Goal: Use online tool/utility: Use online tool/utility

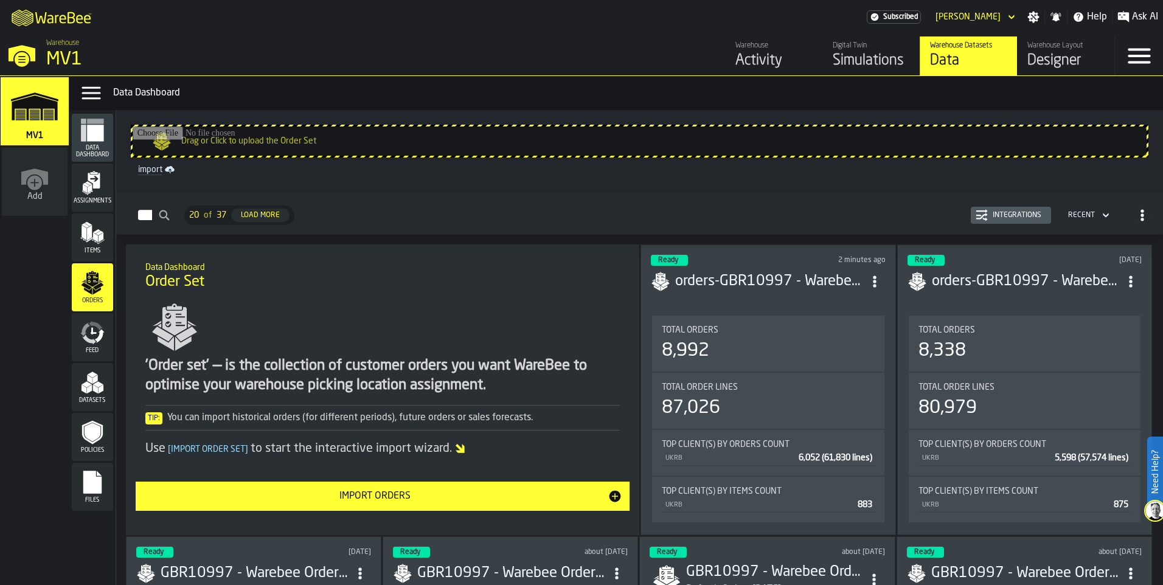
scroll to position [365, 0]
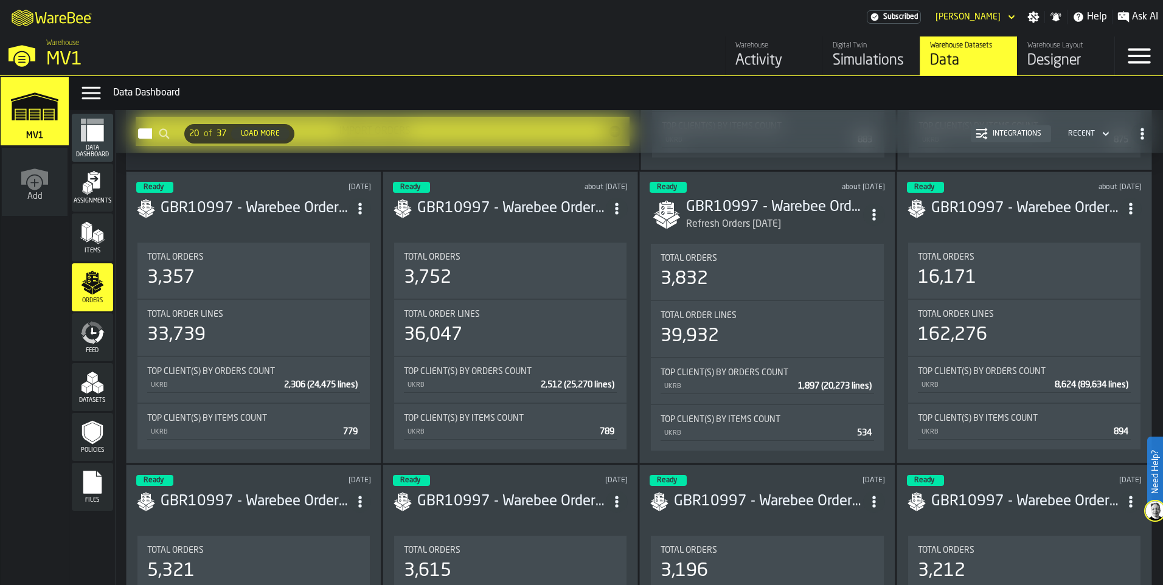
click at [862, 57] on div "Simulations" at bounding box center [871, 60] width 77 height 19
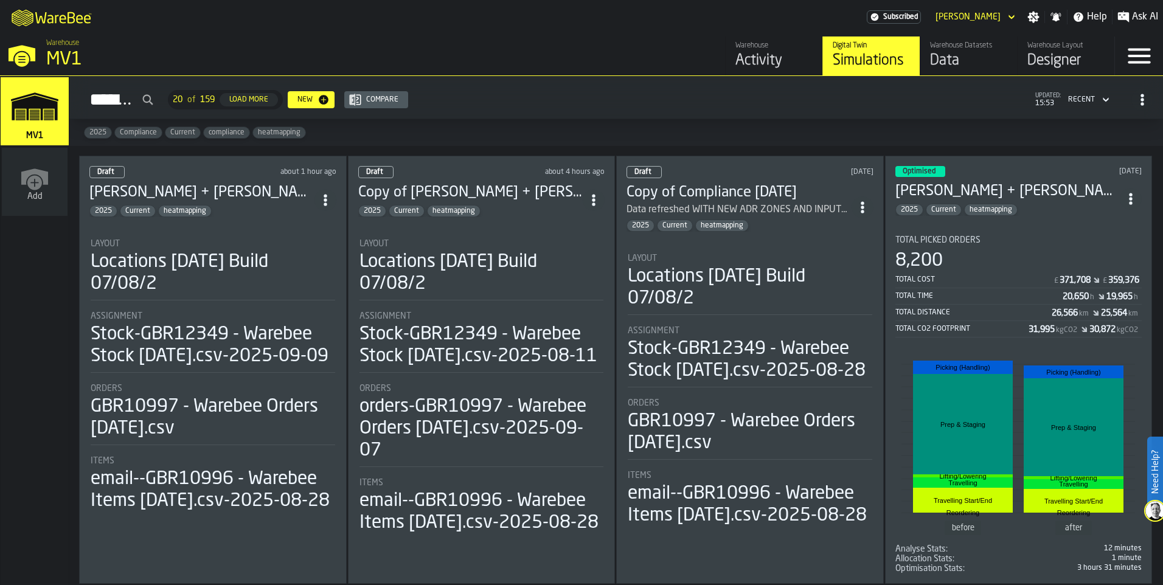
click at [134, 223] on div "Draft about 1 hour ago [PERSON_NAME] + [PERSON_NAME] [DATE] 2025 Current heatma…" at bounding box center [213, 370] width 268 height 428
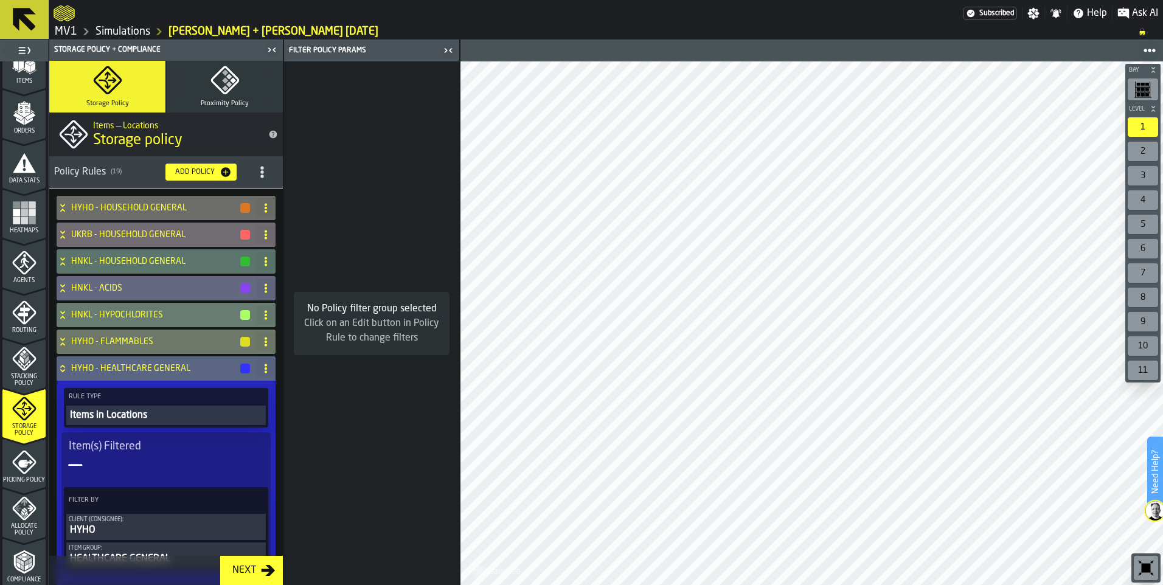
scroll to position [182, 0]
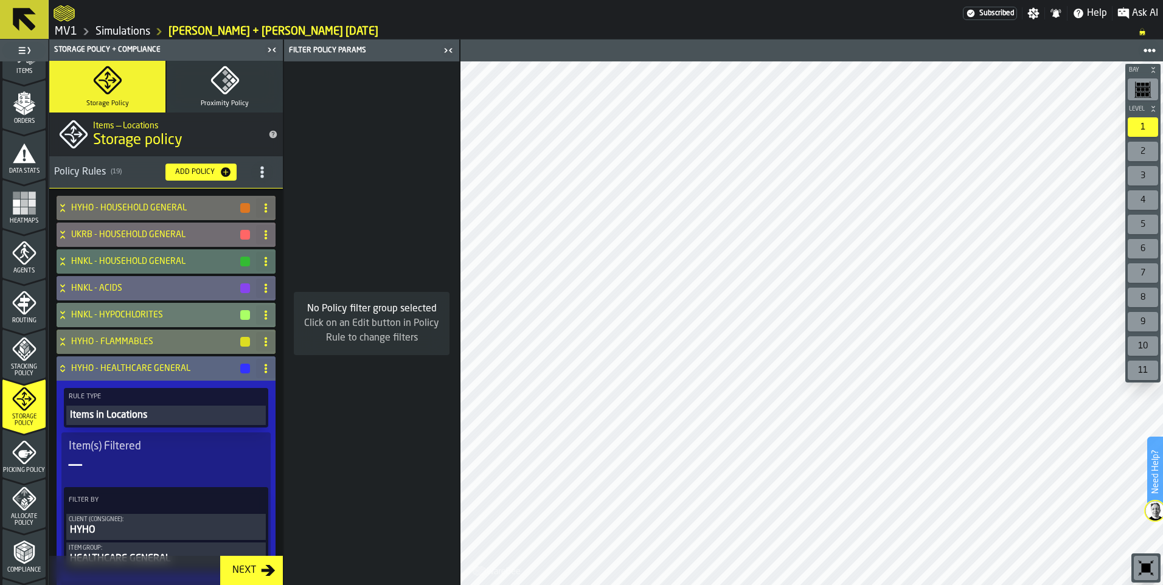
click at [26, 460] on icon "menu Picking Policy" at bounding box center [24, 452] width 24 height 24
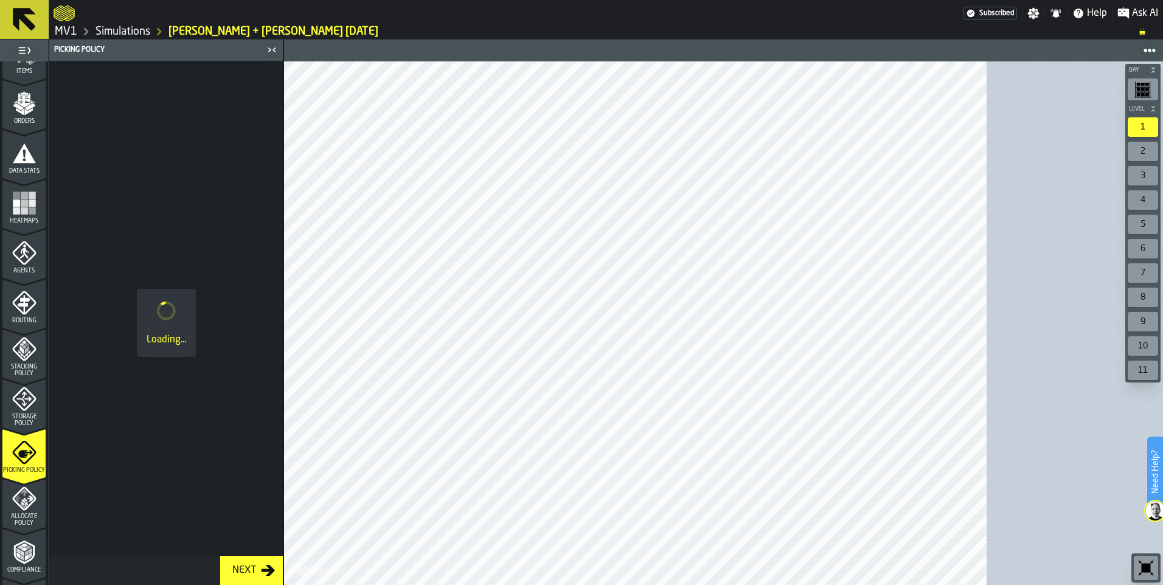
scroll to position [304, 0]
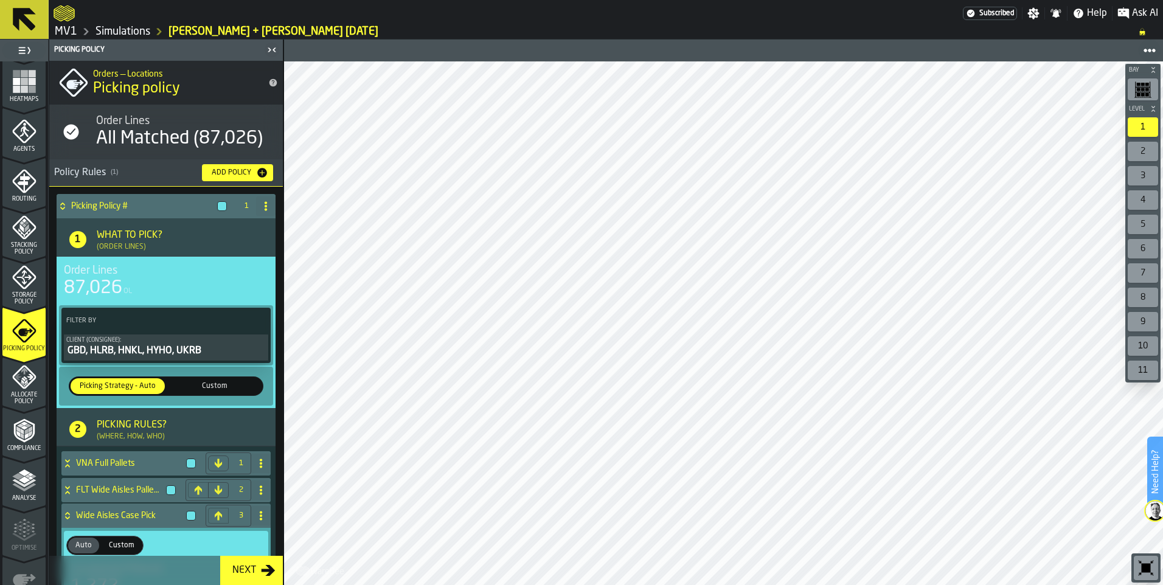
click at [25, 490] on icon "menu Analyse" at bounding box center [24, 480] width 24 height 24
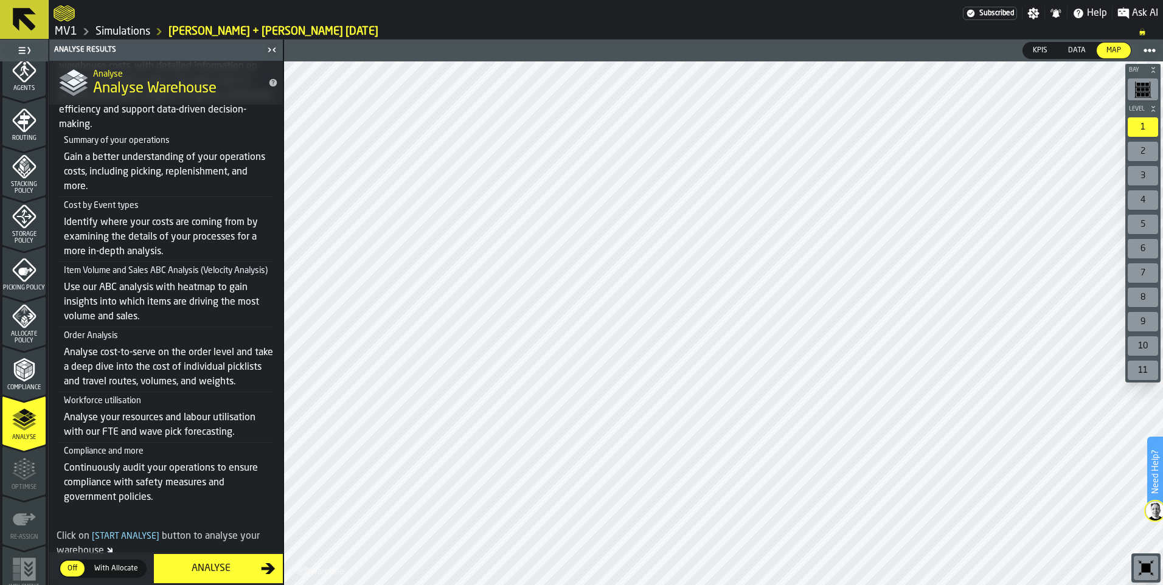
scroll to position [374, 0]
